Goal: Transaction & Acquisition: Subscribe to service/newsletter

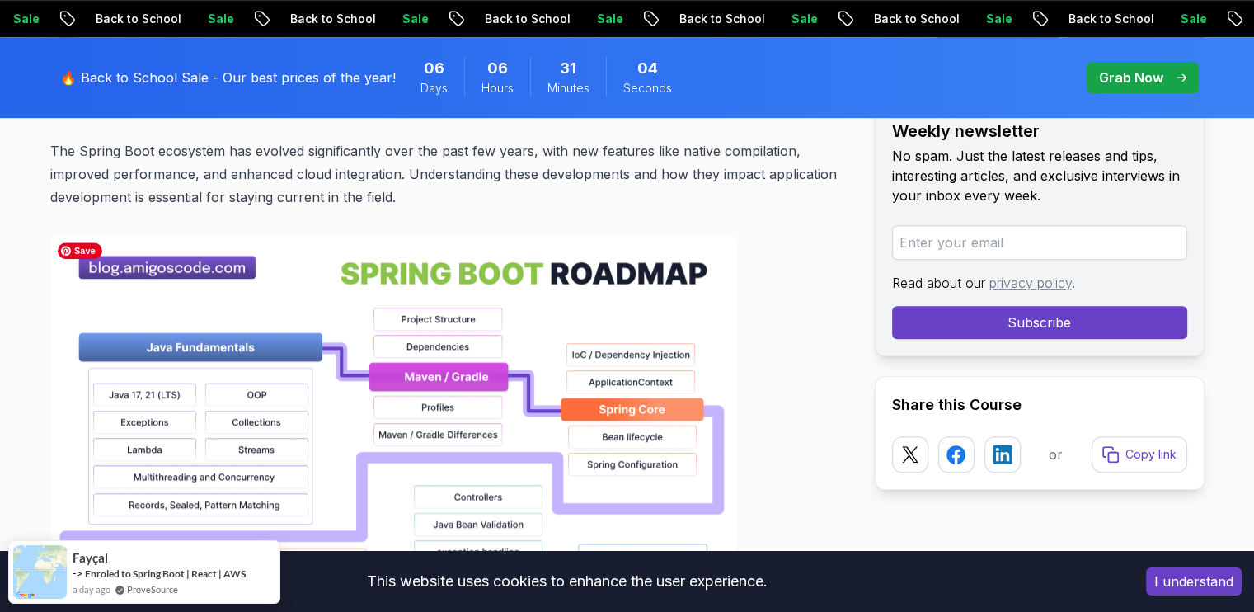
scroll to position [1115, 0]
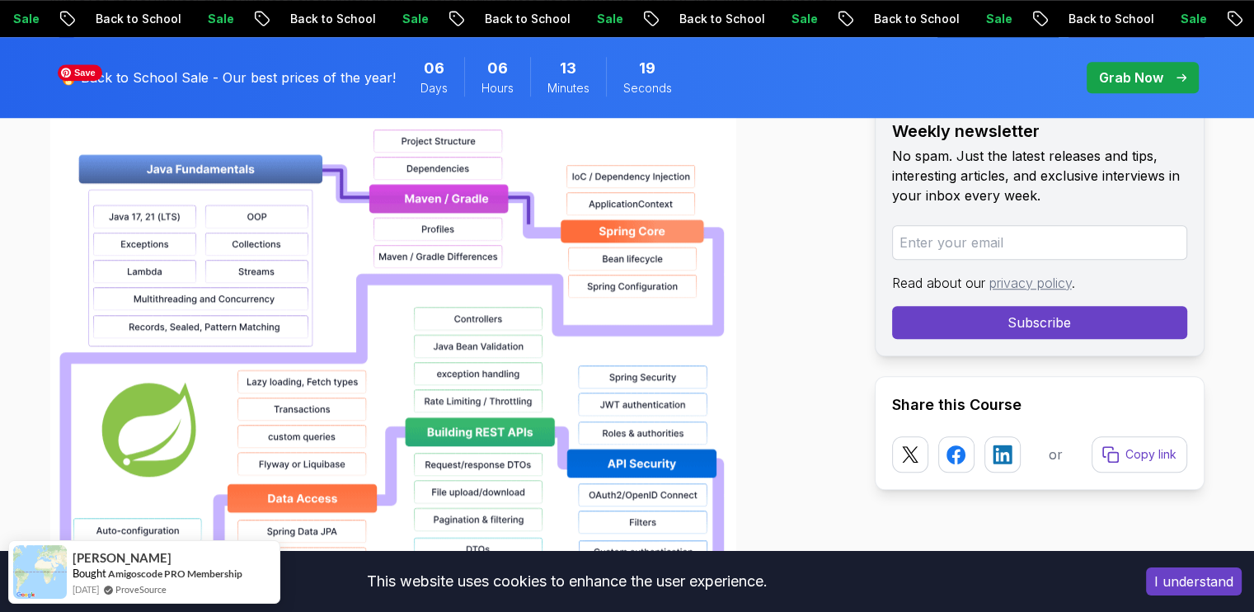
scroll to position [1293, 0]
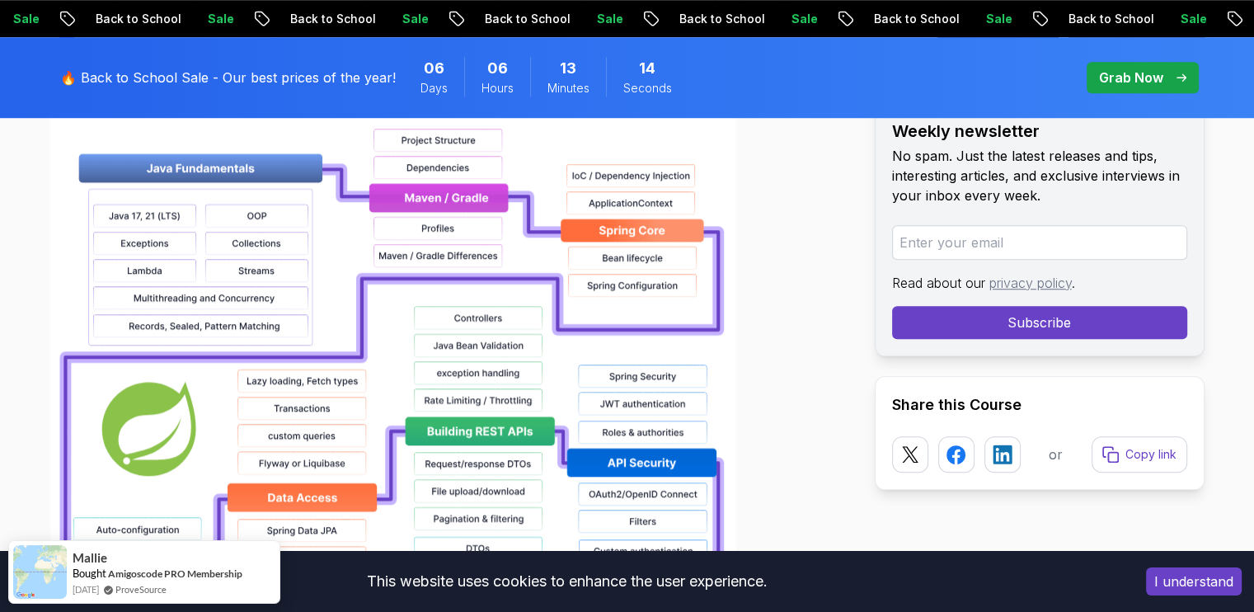
click at [1176, 579] on button "I understand" at bounding box center [1194, 581] width 96 height 28
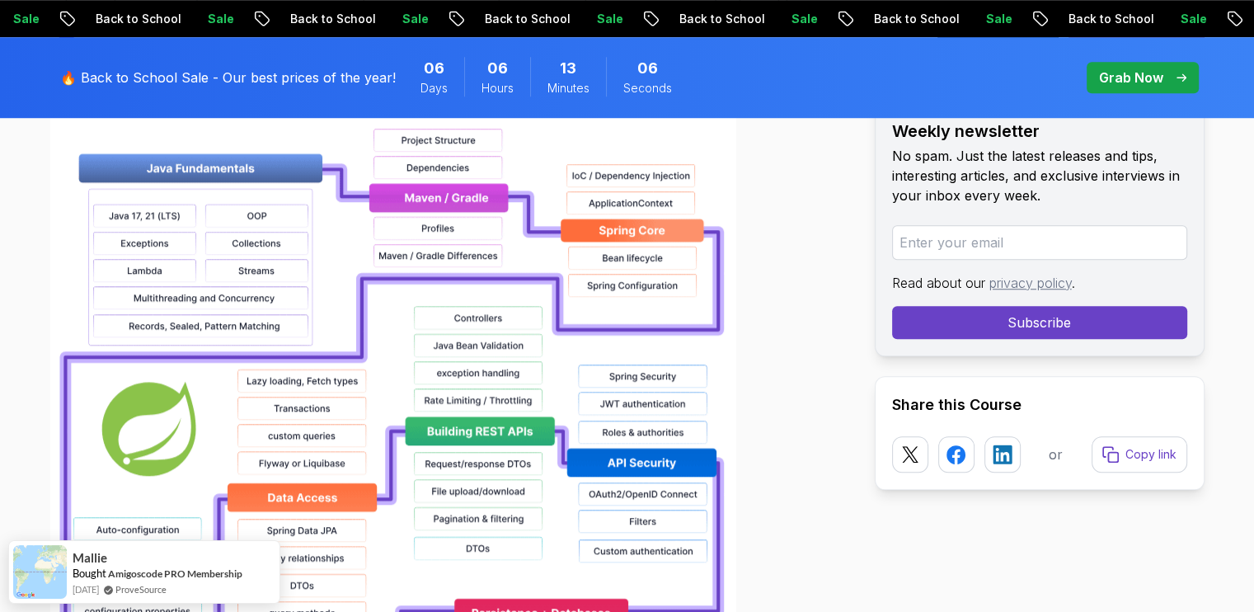
click at [1107, 72] on p "Grab Now" at bounding box center [1131, 78] width 64 height 20
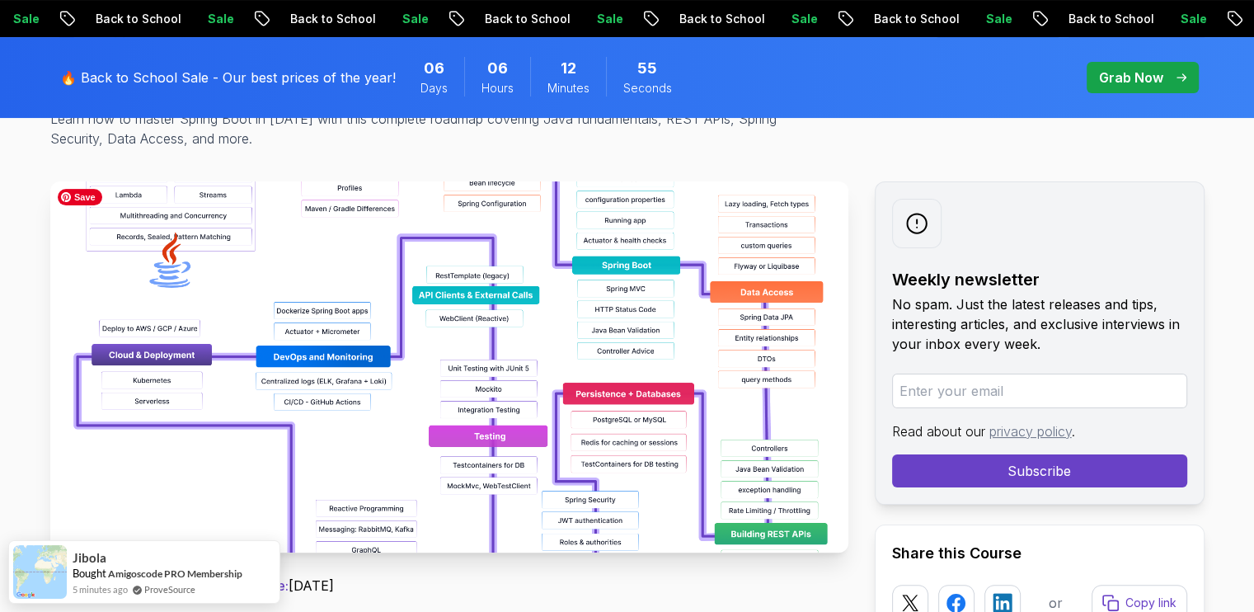
scroll to position [239, 0]
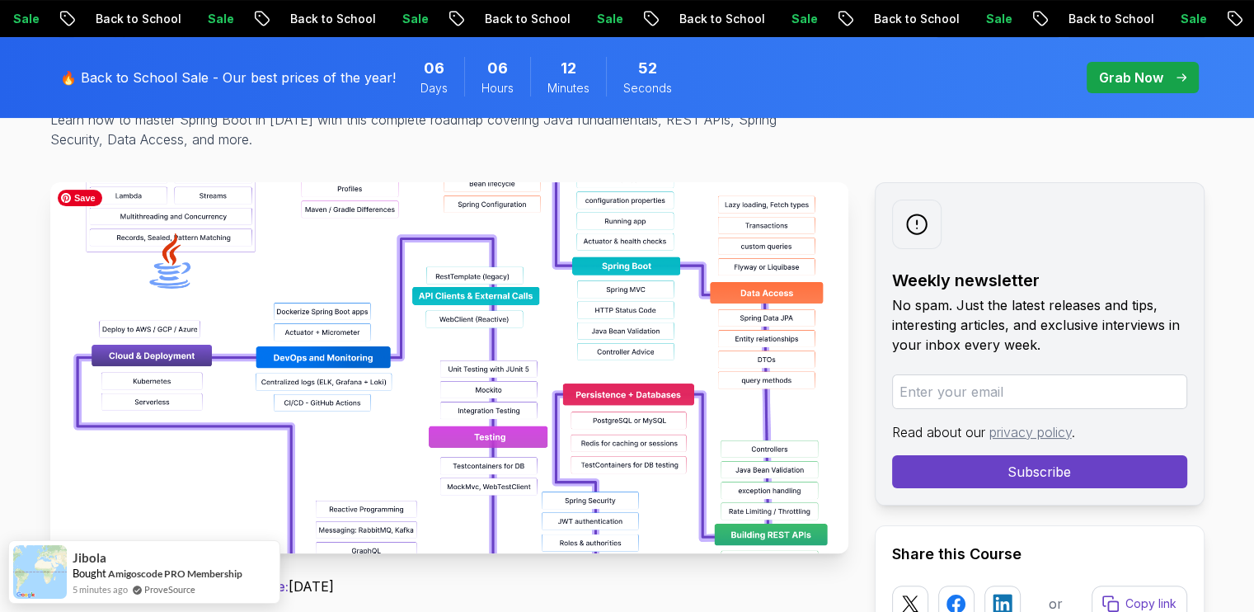
click at [514, 340] on img at bounding box center [449, 367] width 798 height 371
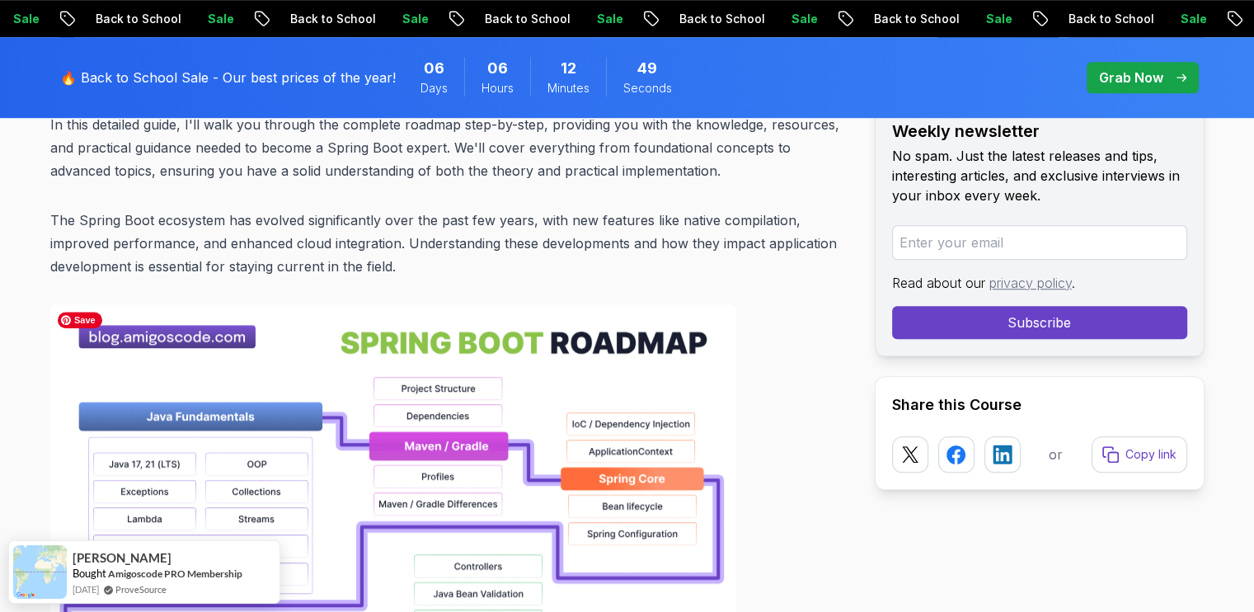
scroll to position [1042, 0]
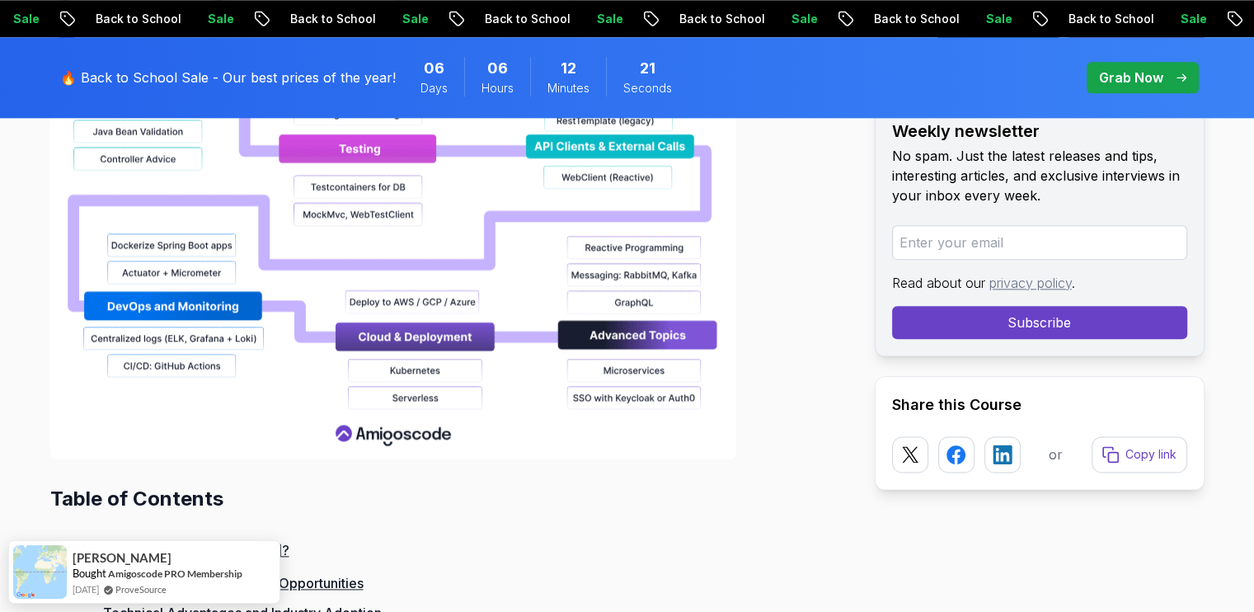
scroll to position [1944, 0]
